Goal: Information Seeking & Learning: Learn about a topic

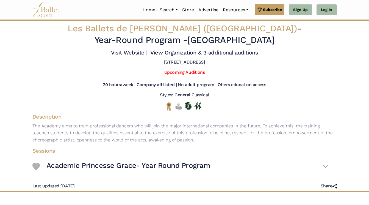
click at [201, 88] on h5 "No adult program |" at bounding box center [197, 85] width 38 height 6
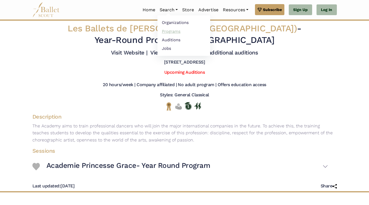
click at [168, 32] on link "Programs" at bounding box center [183, 31] width 53 height 9
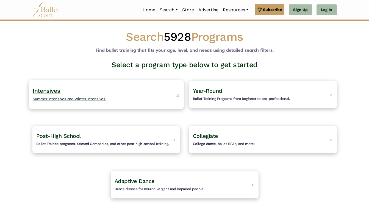
click at [90, 99] on span "Summer intensives and Winter intensives." at bounding box center [70, 98] width 74 height 4
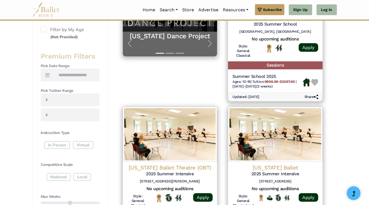
scroll to position [168, 0]
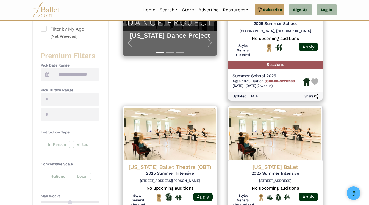
click at [63, 141] on div "In Person Virtual" at bounding box center [70, 145] width 59 height 10
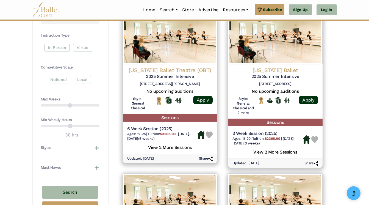
scroll to position [266, 0]
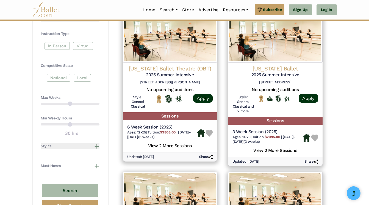
click at [96, 143] on button "Styles" at bounding box center [70, 145] width 59 height 5
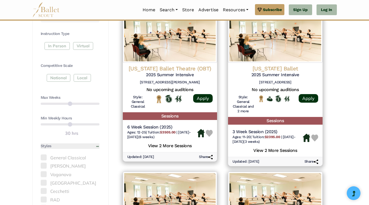
click at [96, 143] on button "Styles" at bounding box center [70, 145] width 59 height 5
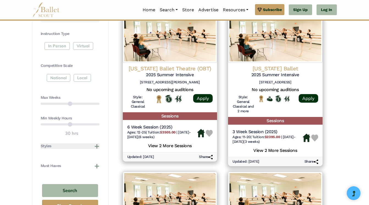
click at [96, 144] on button "Styles" at bounding box center [70, 145] width 59 height 5
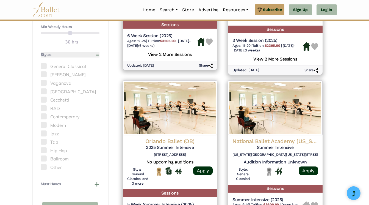
scroll to position [358, 0]
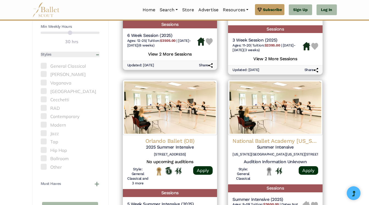
click at [96, 52] on button "Styles" at bounding box center [70, 54] width 59 height 5
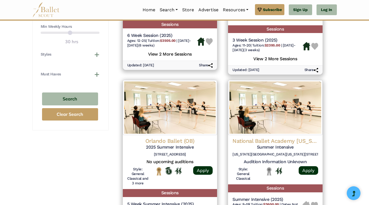
click at [98, 71] on button "Must Haves" at bounding box center [70, 73] width 59 height 5
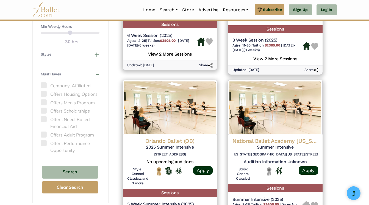
click at [69, 131] on label "Offers Adult Program" at bounding box center [70, 134] width 59 height 7
click at [45, 131] on span at bounding box center [44, 134] width 6 height 6
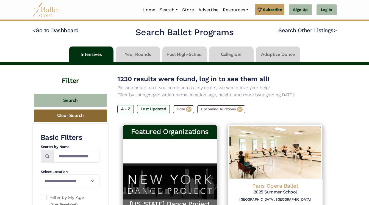
scroll to position [0, 0]
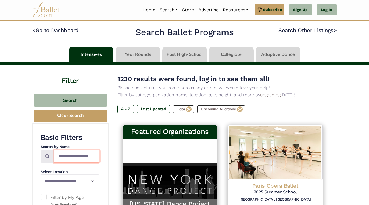
click at [68, 153] on input "Search by names..." at bounding box center [77, 155] width 46 height 13
click at [72, 138] on h3 "Basic Filters" at bounding box center [70, 137] width 59 height 9
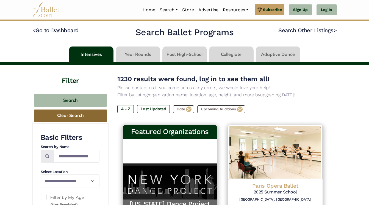
click at [76, 114] on button "Clear Search" at bounding box center [70, 115] width 73 height 12
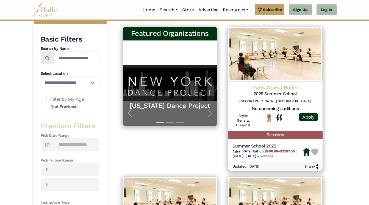
scroll to position [99, 0]
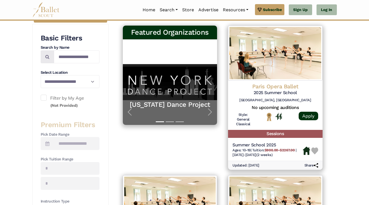
click at [76, 126] on h3 "Premium Filters" at bounding box center [70, 124] width 59 height 9
click at [74, 96] on label "Filter by My Age (Not Provided)" at bounding box center [70, 102] width 59 height 14
click at [77, 97] on label "Filter by My Age (Not Provided)" at bounding box center [70, 102] width 59 height 14
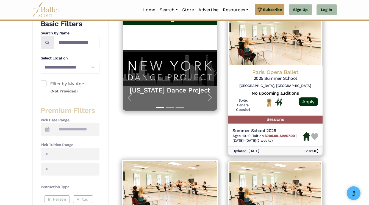
scroll to position [114, 0]
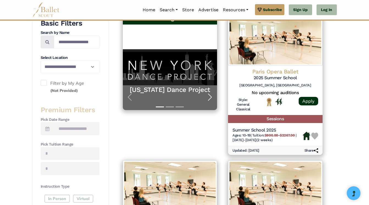
click at [207, 96] on span "button" at bounding box center [210, 97] width 9 height 9
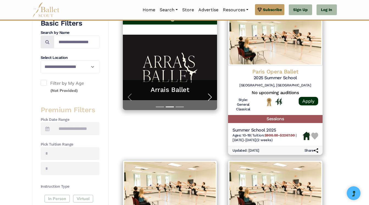
click at [207, 96] on span "button" at bounding box center [210, 97] width 9 height 9
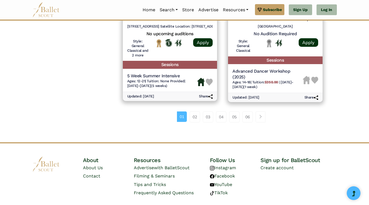
scroll to position [803, 0]
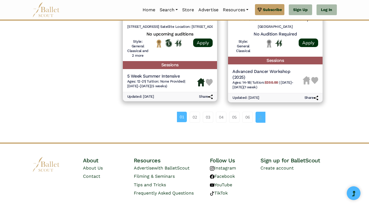
click at [260, 115] on span "Page navigation example" at bounding box center [261, 117] width 4 height 4
